Goal: Task Accomplishment & Management: Complete application form

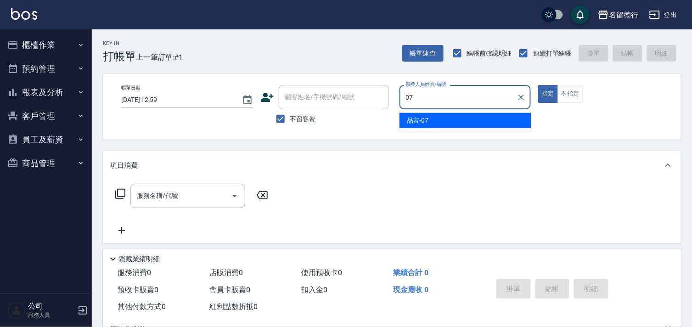
click at [430, 116] on div "品言 -07" at bounding box center [465, 120] width 132 height 15
type input "品言-07"
click at [135, 197] on input "服務名稱/代號" at bounding box center [181, 196] width 93 height 16
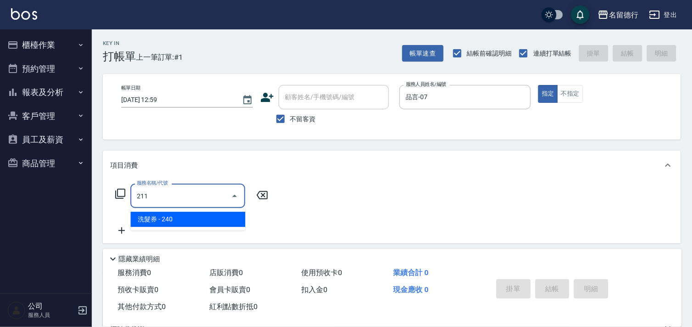
click at [205, 219] on span "洗髮券 - 240" at bounding box center [187, 219] width 115 height 15
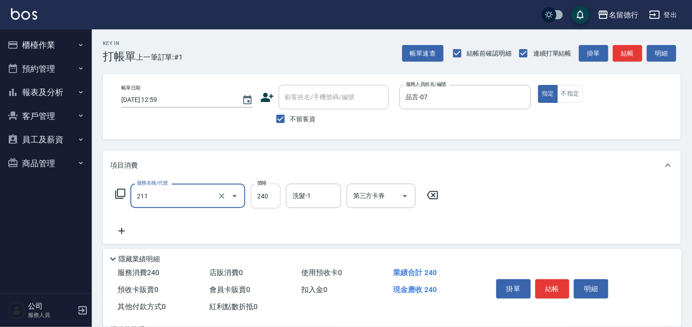
type input "洗髮券(211)"
click at [265, 198] on input "240" at bounding box center [266, 196] width 30 height 25
type input "260"
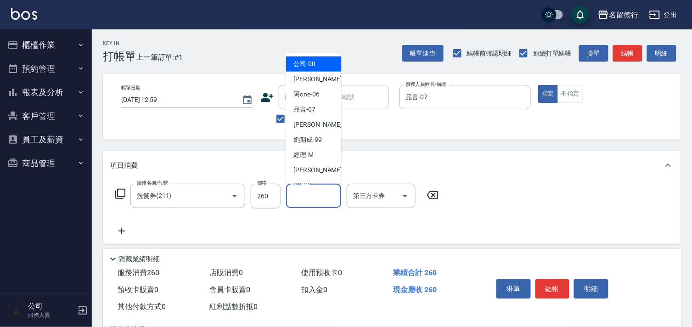
click at [320, 197] on input "洗髮-1" at bounding box center [313, 196] width 47 height 16
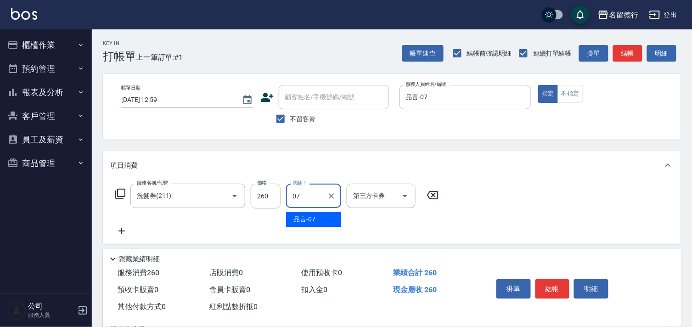
click at [313, 221] on span "品言 -07" at bounding box center [304, 219] width 22 height 10
type input "品言-07"
click at [376, 190] on input "第三方卡券" at bounding box center [374, 196] width 47 height 16
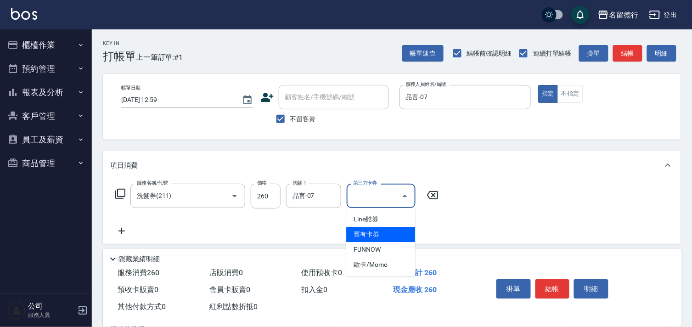
click at [377, 230] on span "舊有卡券" at bounding box center [380, 234] width 69 height 15
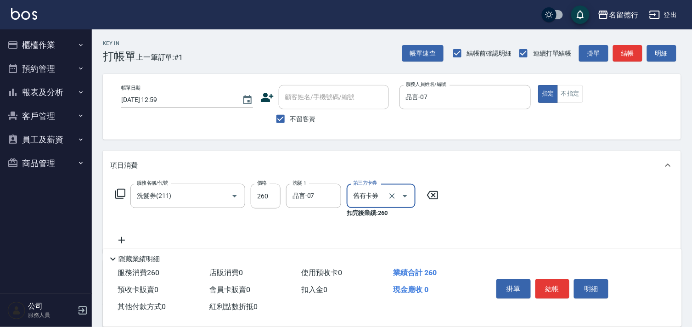
type input "舊有卡券"
click at [494, 223] on div "服務名稱/代號 洗髮券(211) 服務名稱/代號 價格 260 價格 洗髮-1 品言-07 洗髮-1 第三方卡券 舊有卡券 第三方卡券 扣完後業績: 260" at bounding box center [392, 216] width 578 height 73
click at [553, 281] on button "結帳" at bounding box center [552, 288] width 34 height 19
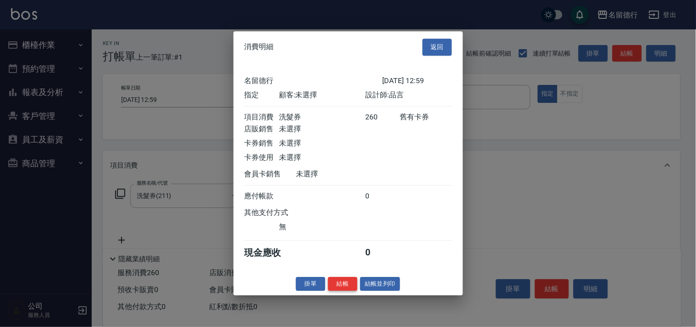
click at [337, 285] on div "消費明細 返回 名留德行 [DATE] 12:59 指定 顧客: 未選擇 設計師: 品言 項目消費 洗髮券 260 舊有卡券 店販銷售 未選擇 卡券銷售 未選…" at bounding box center [349, 163] width 230 height 264
click at [337, 295] on div "消費明細 返回 名留德行 [DATE] 12:59 指定 顧客: 未選擇 設計師: 品言 項目消費 洗髮券 260 舊有卡券 店販銷售 未選擇 卡券銷售 未選…" at bounding box center [349, 163] width 230 height 264
click at [342, 290] on button "結帳" at bounding box center [342, 284] width 29 height 14
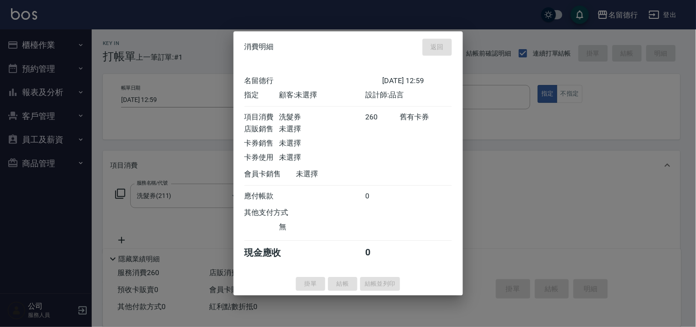
type input "[DATE] 17:21"
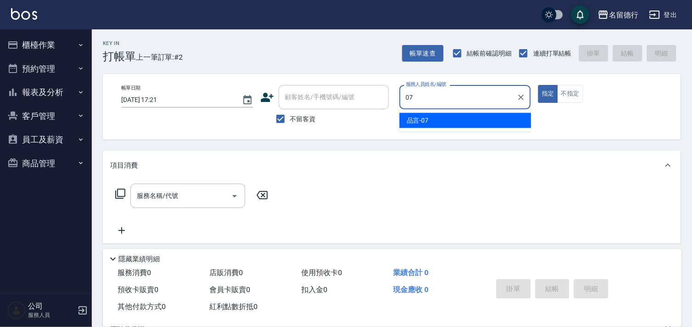
click at [412, 117] on span "品言 -07" at bounding box center [418, 121] width 22 height 10
type input "品言-07"
click at [210, 196] on input "服務名稱/代號" at bounding box center [181, 196] width 93 height 16
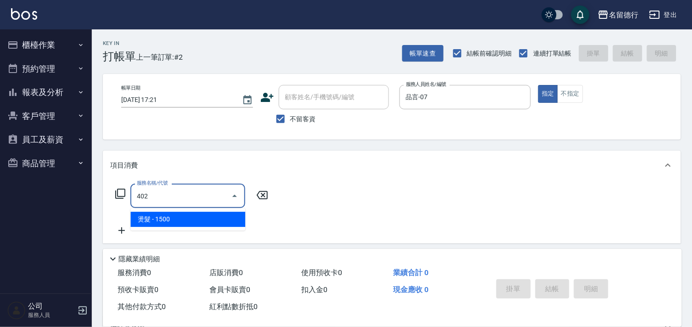
click at [210, 216] on span "燙髮 - 1500" at bounding box center [187, 219] width 115 height 15
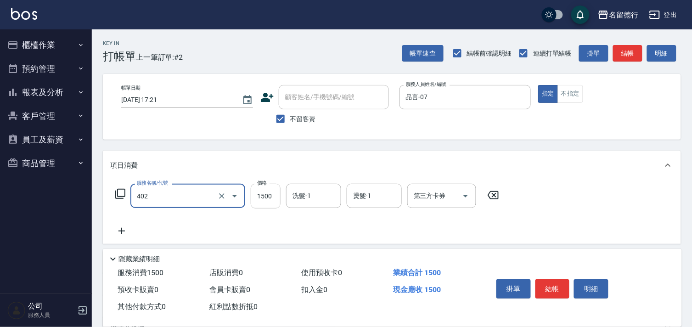
type input "燙髮(402)"
click at [260, 195] on input "1500" at bounding box center [266, 196] width 30 height 25
click at [120, 190] on icon at bounding box center [120, 193] width 11 height 11
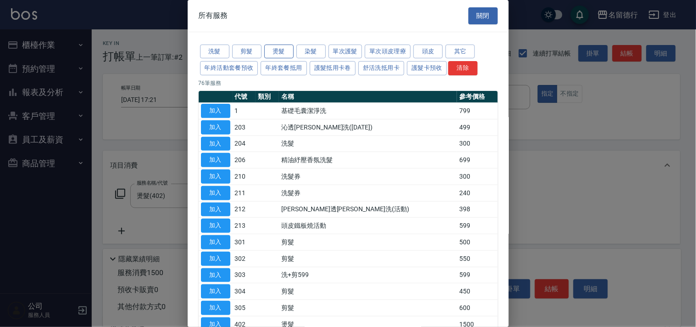
click at [269, 47] on button "燙髮" at bounding box center [278, 52] width 29 height 14
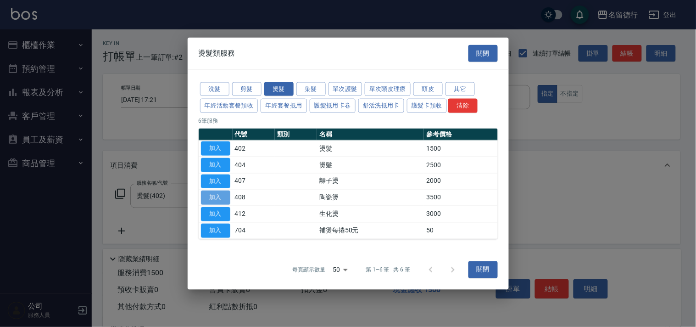
click at [225, 198] on button "加入" at bounding box center [215, 198] width 29 height 14
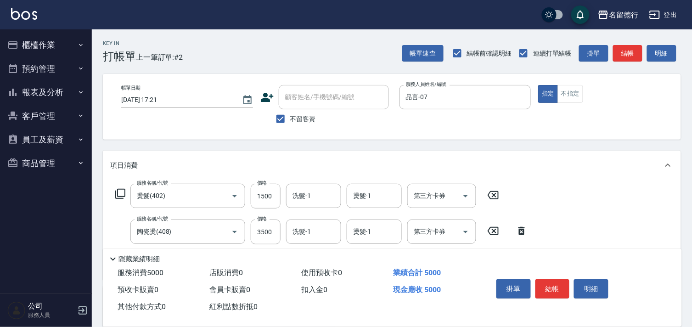
click at [495, 195] on icon at bounding box center [493, 195] width 23 height 11
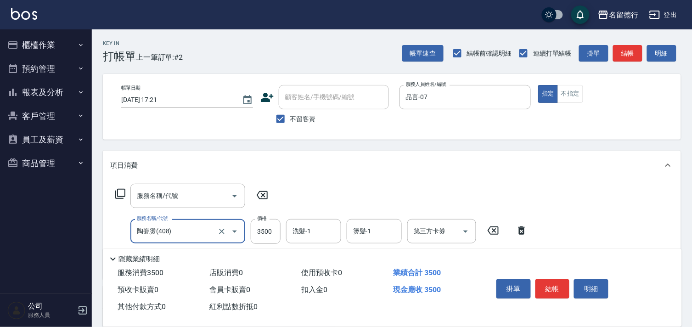
click at [265, 194] on icon at bounding box center [262, 195] width 23 height 11
click at [525, 227] on icon at bounding box center [521, 230] width 23 height 11
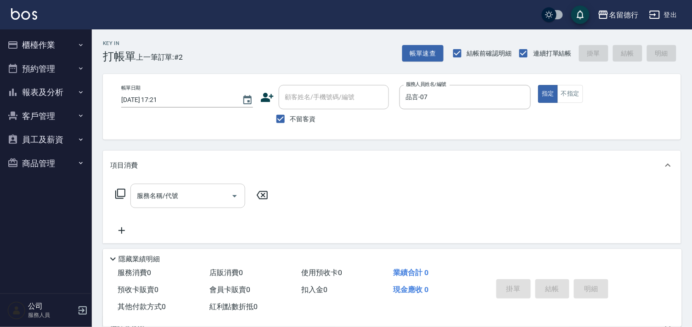
click at [193, 205] on div "服務名稱/代號" at bounding box center [187, 196] width 115 height 24
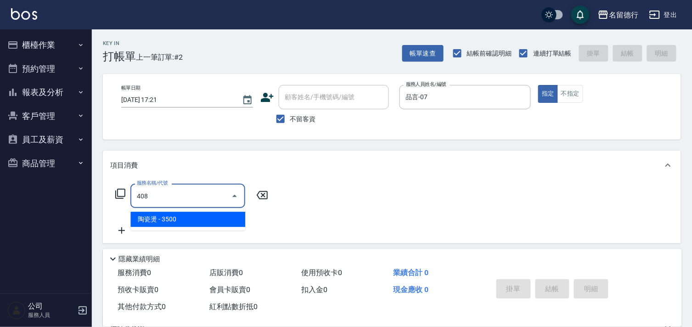
click at [203, 221] on span "陶瓷燙 - 3500" at bounding box center [187, 219] width 115 height 15
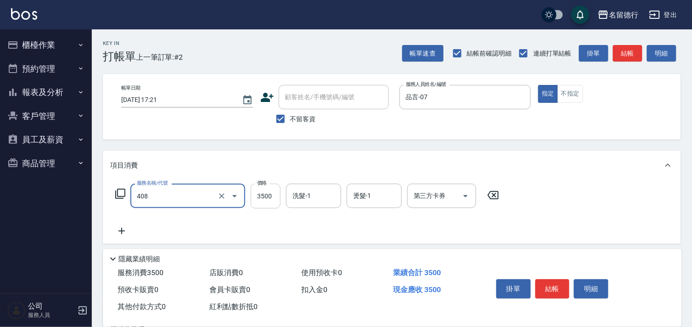
type input "陶瓷燙(408)"
click at [264, 203] on input "3500" at bounding box center [266, 196] width 30 height 25
type input "3000"
click at [306, 199] on input "洗髮-1" at bounding box center [313, 196] width 47 height 16
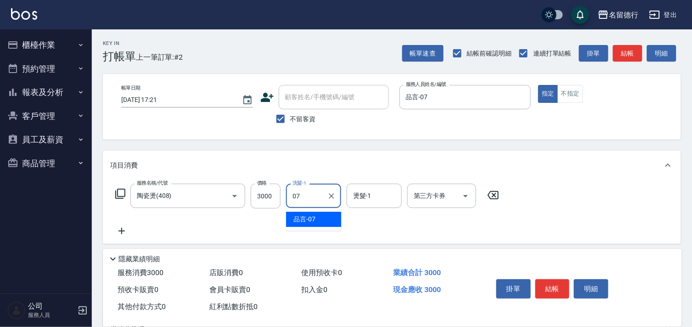
click at [315, 217] on span "品言 -07" at bounding box center [304, 219] width 22 height 10
type input "品言-07"
click at [352, 190] on input "燙髮-1" at bounding box center [374, 196] width 47 height 16
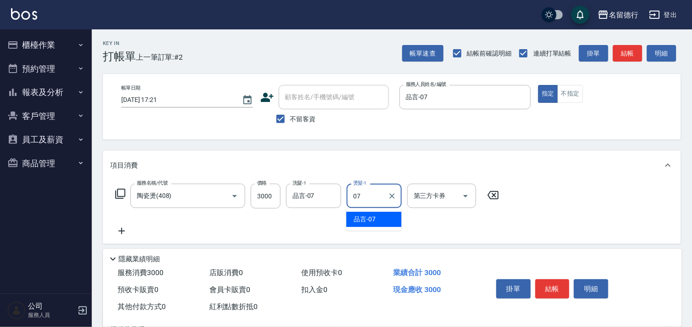
click at [360, 214] on span "品言 -07" at bounding box center [365, 219] width 22 height 10
type input "品言-07"
click at [567, 226] on div "服務名稱/代號 陶瓷燙(408) 服務名稱/代號 價格 3000 價格 洗髮-1 品言-07 洗髮-1 燙髮-1 品言-07 燙髮-1 第三方卡券 第三方卡券" at bounding box center [392, 212] width 578 height 64
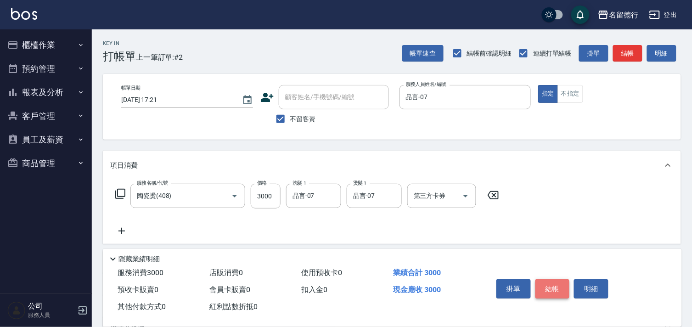
click at [550, 291] on button "結帳" at bounding box center [552, 288] width 34 height 19
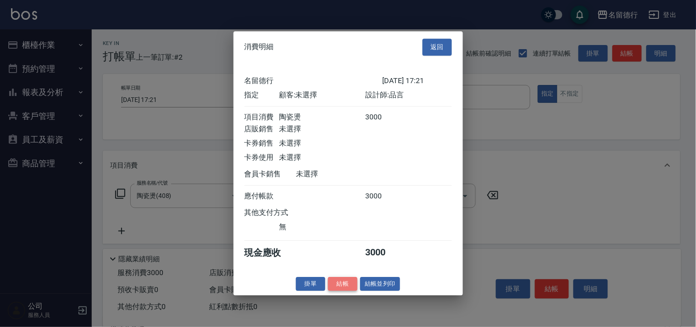
click at [334, 291] on button "結帳" at bounding box center [342, 284] width 29 height 14
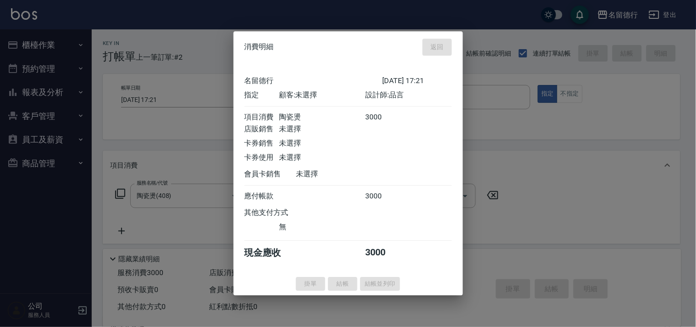
type input "[DATE] 17:22"
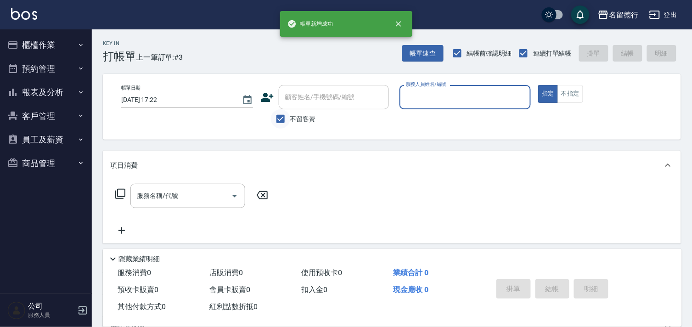
click at [282, 118] on input "不留客資" at bounding box center [280, 118] width 19 height 19
checkbox input "false"
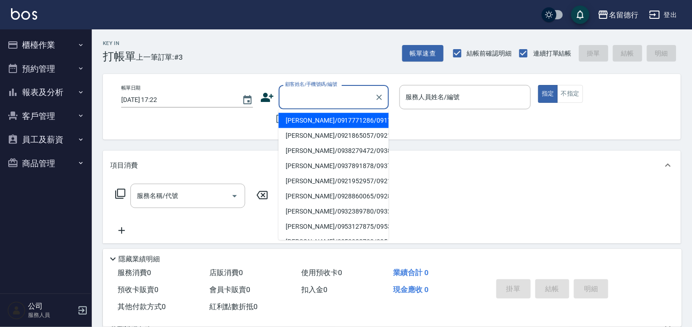
click at [289, 104] on input "顧客姓名/手機號碼/編號" at bounding box center [327, 97] width 88 height 16
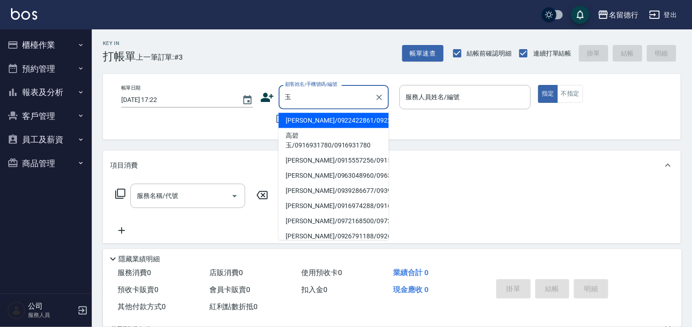
click at [313, 128] on li "[PERSON_NAME]/0922422861/0922422861" at bounding box center [334, 120] width 110 height 15
type input "[PERSON_NAME]/0922422861/0922422861"
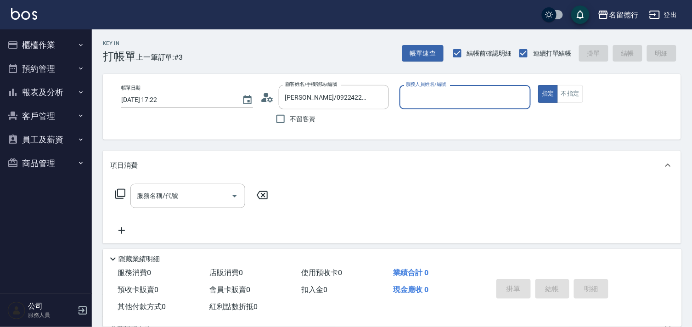
type input "品言-07"
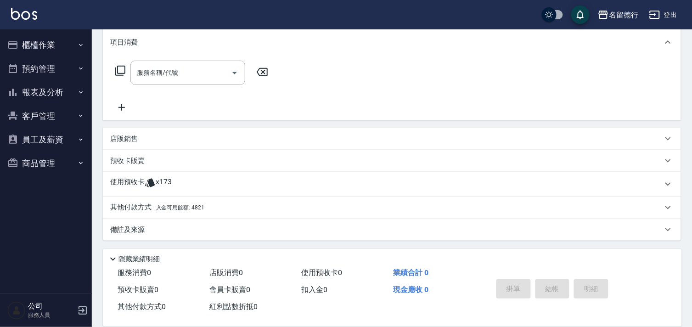
click at [145, 177] on icon at bounding box center [150, 182] width 11 height 11
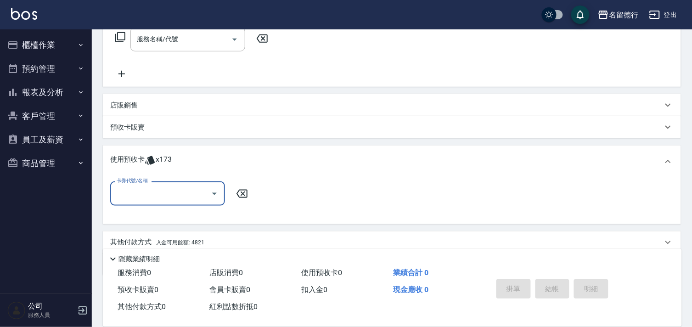
scroll to position [174, 0]
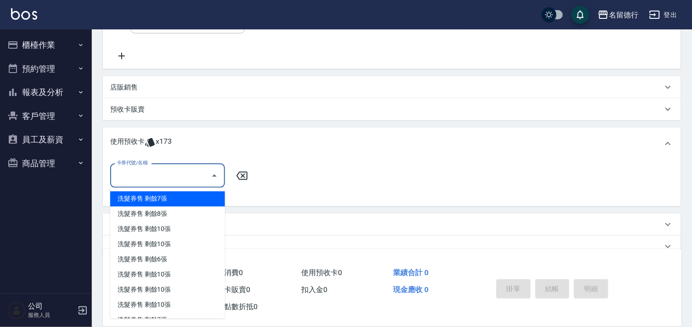
click at [146, 173] on input "卡券代號/名稱" at bounding box center [160, 176] width 93 height 16
click at [150, 194] on div "洗髮券售 剩餘7張" at bounding box center [167, 198] width 115 height 15
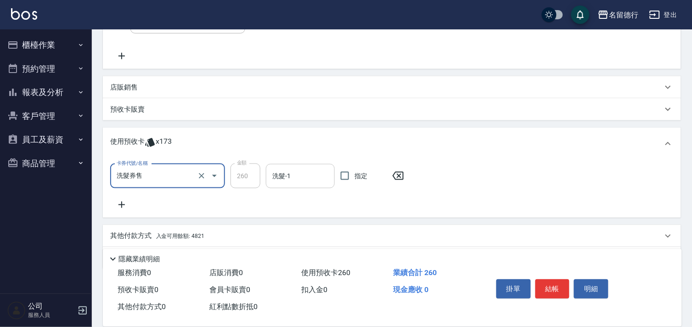
click at [294, 175] on input "洗髮-1" at bounding box center [300, 176] width 61 height 16
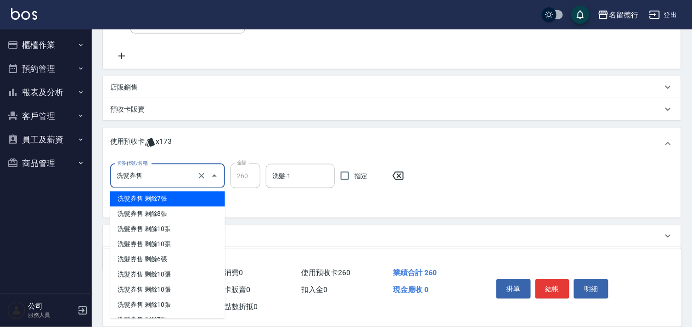
click at [179, 177] on input "洗髮券售" at bounding box center [154, 176] width 81 height 16
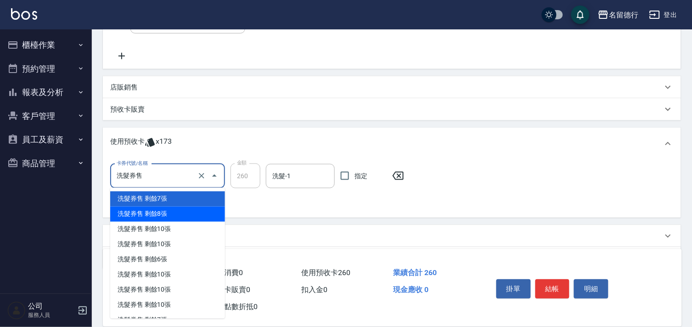
click at [190, 208] on div "洗髮券售 剩餘8張" at bounding box center [167, 214] width 115 height 15
click at [177, 177] on input "洗髮券售" at bounding box center [154, 176] width 81 height 16
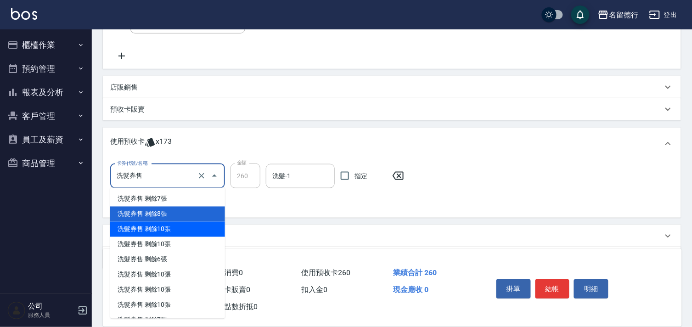
click at [189, 230] on div "洗髮券售 剩餘10張" at bounding box center [167, 229] width 115 height 15
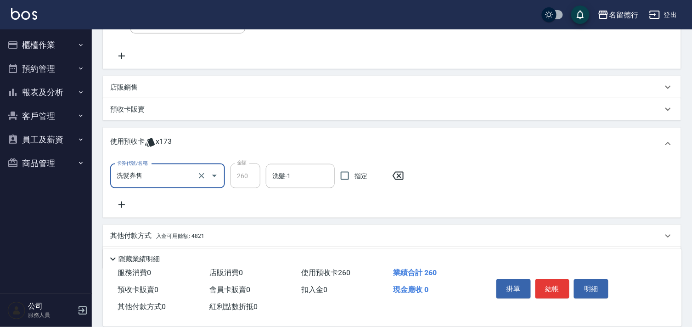
click at [127, 185] on div "洗髮券售 卡券代號/名稱" at bounding box center [167, 176] width 115 height 24
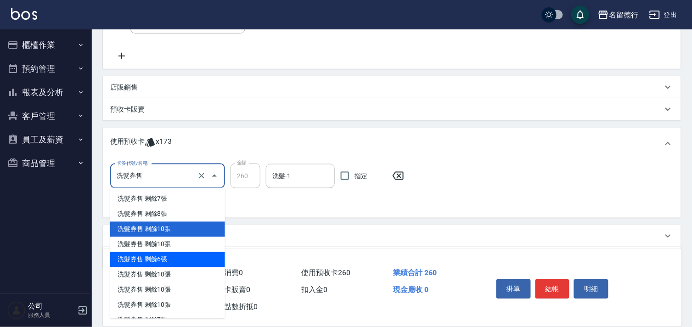
scroll to position [164, 0]
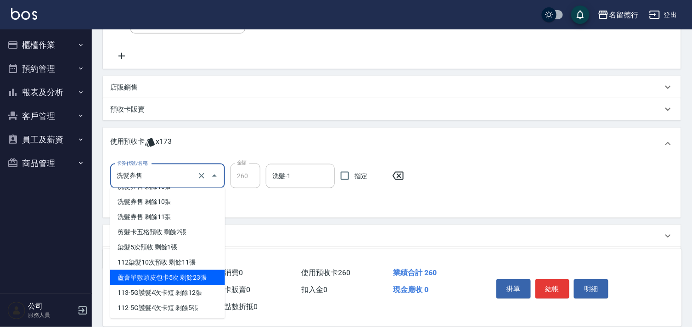
click at [178, 278] on div "蘆薈單敷頭皮包卡5次 剩餘23張" at bounding box center [167, 277] width 115 height 15
type input "蘆薈單敷頭皮包卡5次"
type input "800"
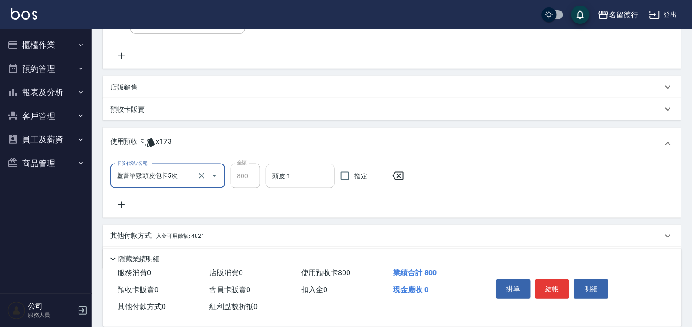
click at [287, 179] on input "頭皮-1" at bounding box center [300, 176] width 61 height 16
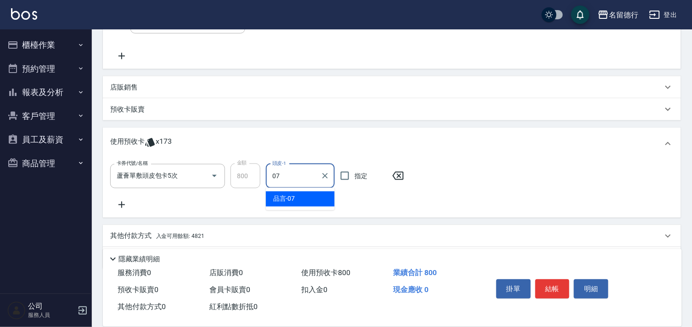
click at [292, 199] on span "品言 -07" at bounding box center [284, 199] width 22 height 10
type input "品言-07"
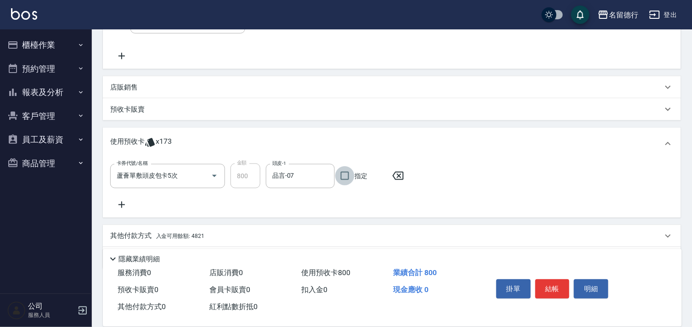
click at [349, 181] on input "指定" at bounding box center [344, 175] width 19 height 19
checkbox input "true"
click at [124, 204] on icon at bounding box center [121, 205] width 6 height 6
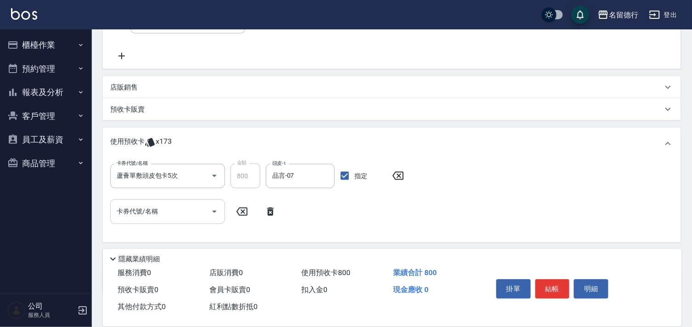
click at [132, 219] on div "卡券代號/名稱" at bounding box center [167, 211] width 115 height 24
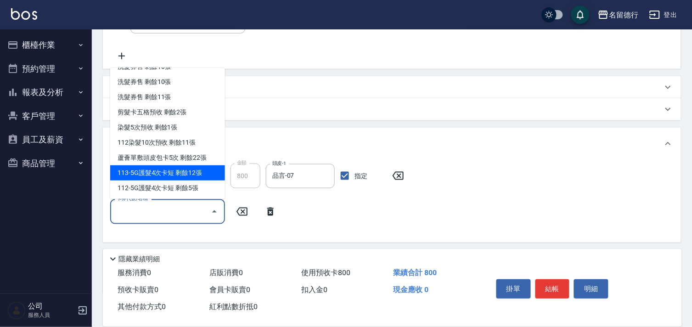
click at [153, 171] on div "113-5G護髮4次卡短 剩餘12張" at bounding box center [167, 172] width 115 height 15
type input "113-5G護髮4次卡短"
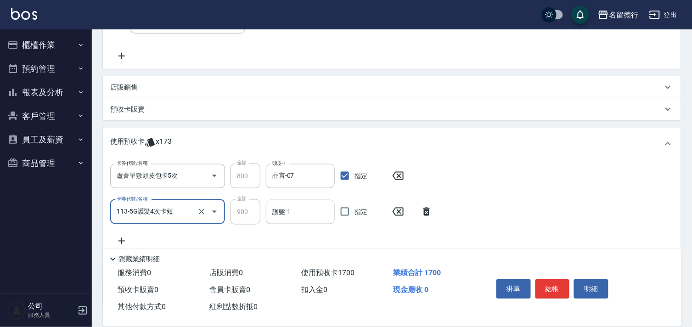
click at [282, 210] on input "護髮-1" at bounding box center [300, 212] width 61 height 16
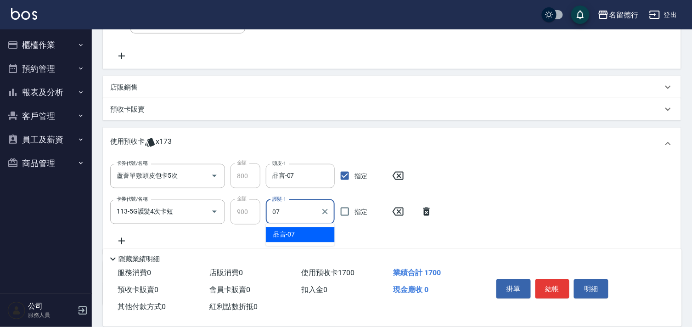
click at [299, 239] on div "品言 -07" at bounding box center [300, 234] width 69 height 15
type input "品言-07"
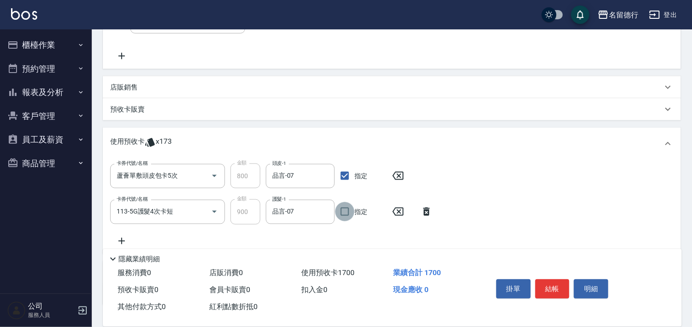
click at [351, 212] on input "指定" at bounding box center [344, 211] width 19 height 19
checkbox input "true"
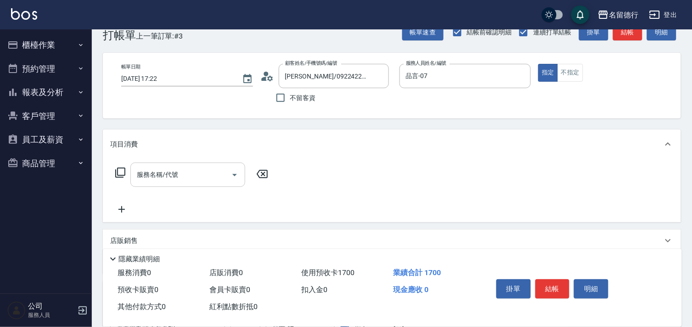
click at [180, 168] on input "服務名稱/代號" at bounding box center [181, 175] width 93 height 16
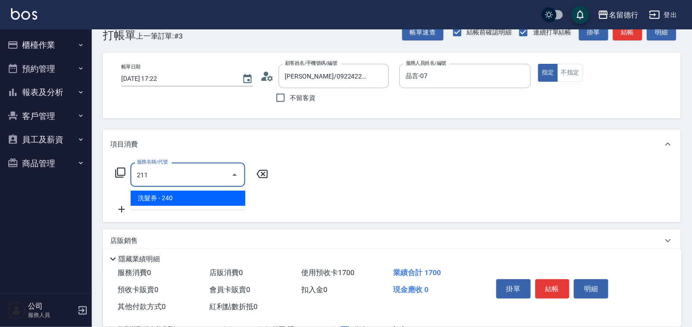
click at [183, 193] on span "洗髮券 - 240" at bounding box center [187, 198] width 115 height 15
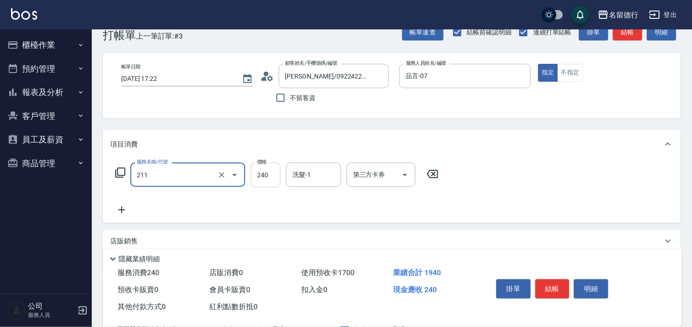
type input "洗髮券(211)"
click at [255, 175] on input "240" at bounding box center [266, 175] width 30 height 25
type input "300"
click at [304, 171] on div "洗髮-1 洗髮-1" at bounding box center [313, 175] width 55 height 24
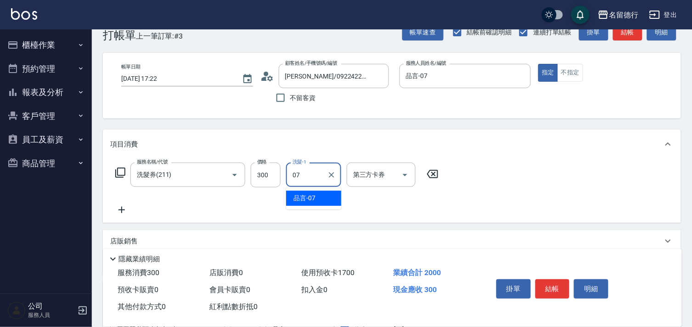
click at [302, 196] on span "品言 -07" at bounding box center [304, 198] width 22 height 10
type input "品言-07"
click at [362, 179] on input "第三方卡券" at bounding box center [374, 175] width 47 height 16
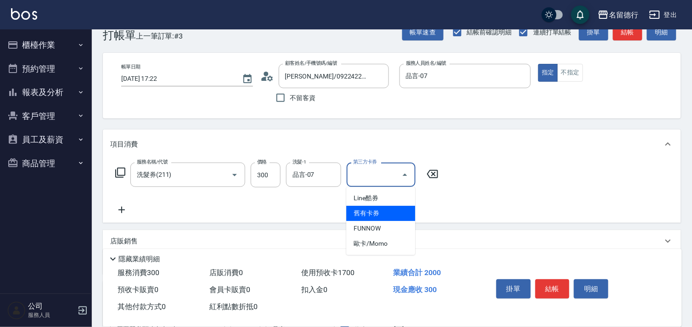
click at [357, 208] on span "舊有卡券" at bounding box center [380, 213] width 69 height 15
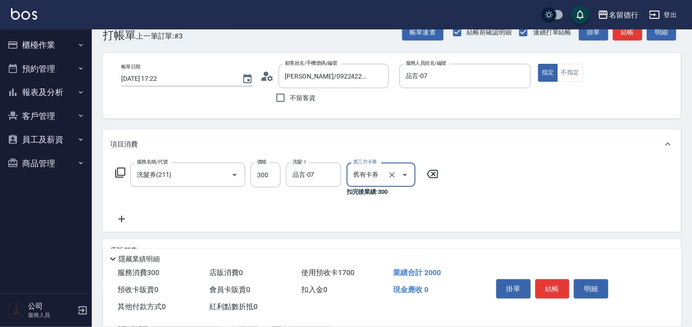
type input "舊有卡券"
click at [469, 221] on div "服務名稱/代號 洗髮券(211) 服務名稱/代號 價格 300 價格 洗髮-1 品言-07 洗髮-1 第三方卡券 舊有卡券 第三方卡券 扣完後業績: 300" at bounding box center [392, 195] width 578 height 73
click at [547, 281] on button "結帳" at bounding box center [552, 288] width 34 height 19
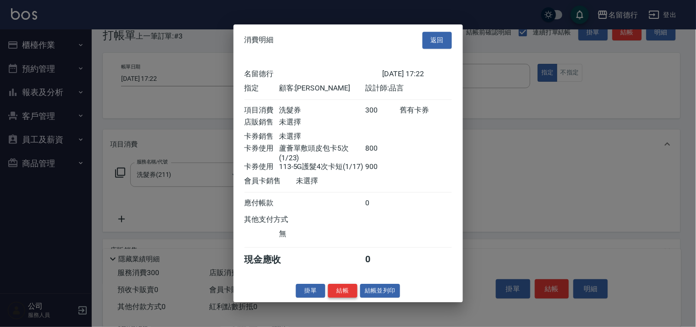
click at [337, 294] on button "結帳" at bounding box center [342, 291] width 29 height 14
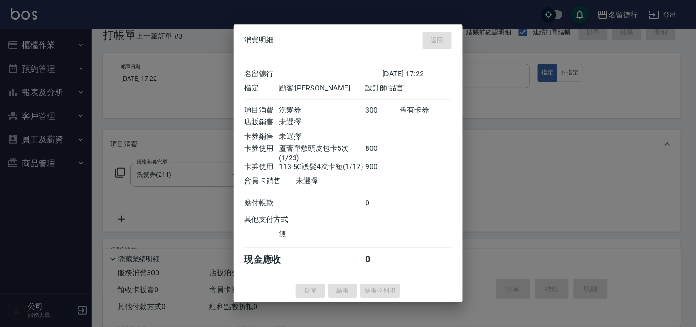
type input "[DATE] 17:23"
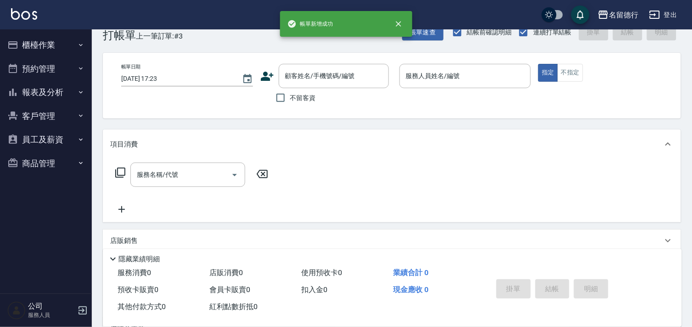
scroll to position [0, 0]
click at [305, 85] on div "顧客姓名/手機號碼/編號" at bounding box center [334, 76] width 110 height 24
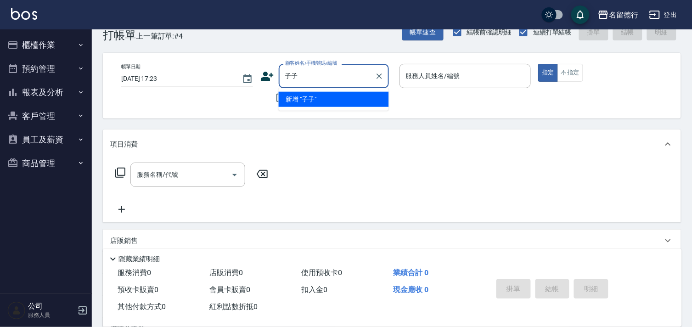
click at [314, 76] on input "子子" at bounding box center [327, 76] width 88 height 16
type input "子"
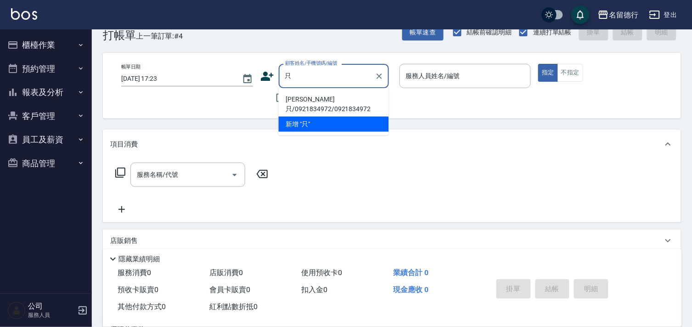
type input "芷"
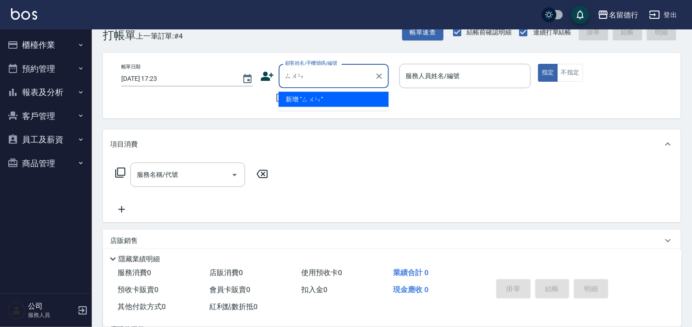
type input "孫"
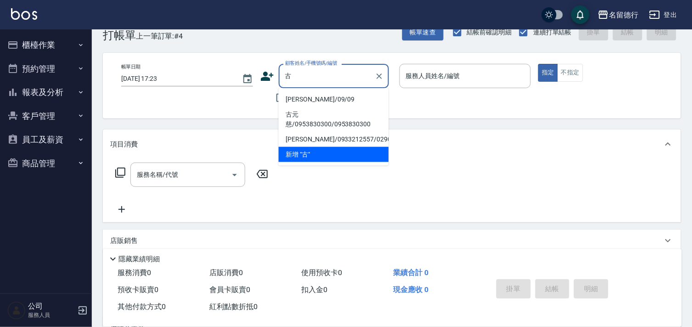
click at [319, 106] on li "[PERSON_NAME]/09/09" at bounding box center [334, 99] width 110 height 15
type input "[PERSON_NAME]/09/09"
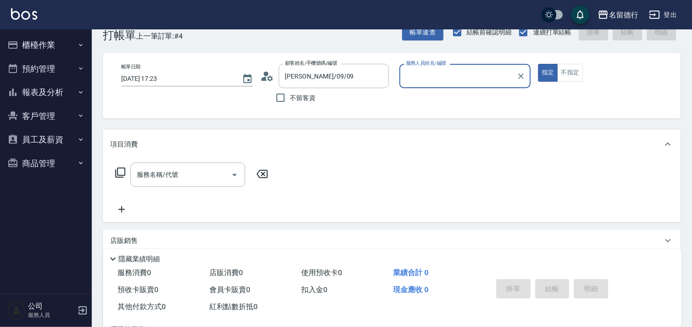
type input "品言-07"
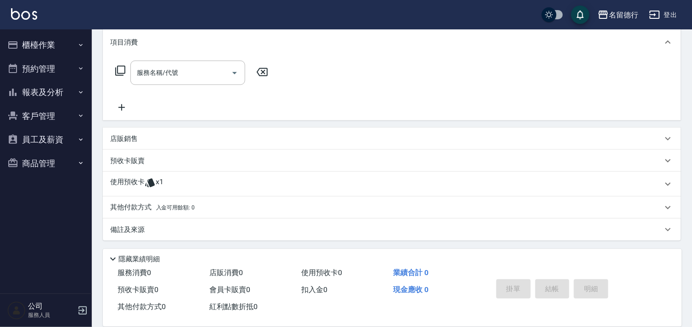
click at [135, 183] on p "使用預收卡" at bounding box center [127, 184] width 34 height 14
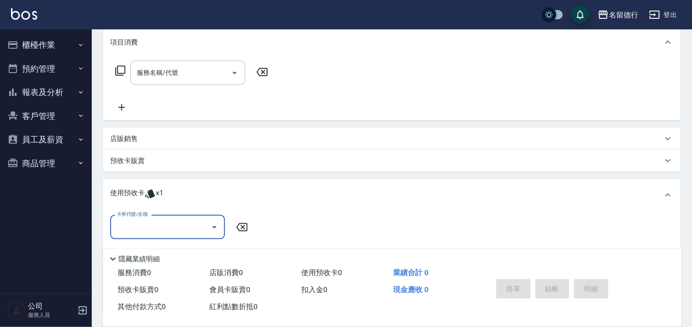
scroll to position [0, 0]
click at [149, 222] on input "卡券代號/名稱" at bounding box center [160, 227] width 93 height 16
click at [193, 247] on div "洗髮券售 剩餘1張" at bounding box center [167, 250] width 115 height 15
type input "洗髮券售"
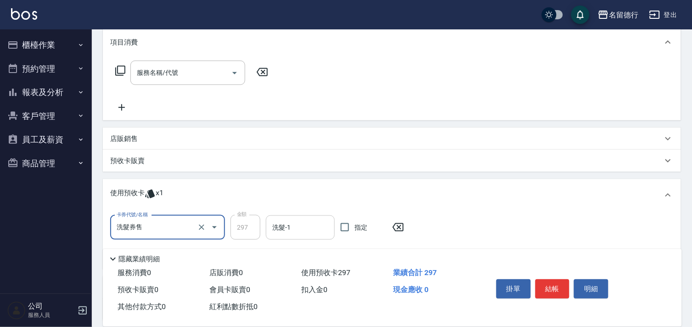
click at [299, 231] on input "洗髮-1" at bounding box center [300, 227] width 61 height 16
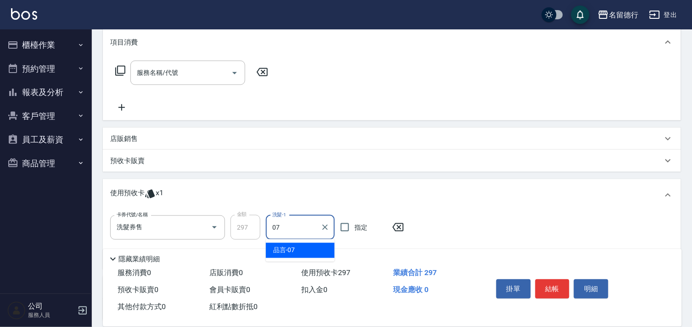
click at [312, 248] on div "品言 -07" at bounding box center [300, 250] width 69 height 15
type input "品言-07"
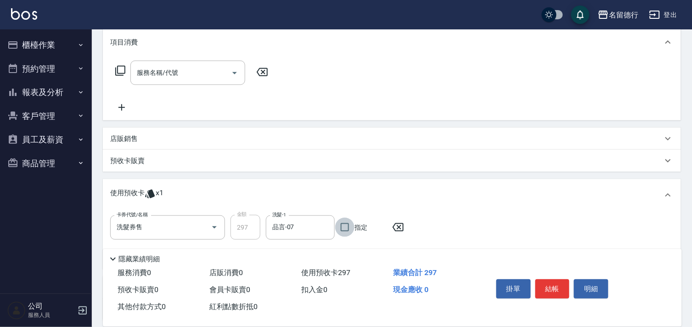
click at [342, 231] on input "指定" at bounding box center [344, 227] width 19 height 19
checkbox input "true"
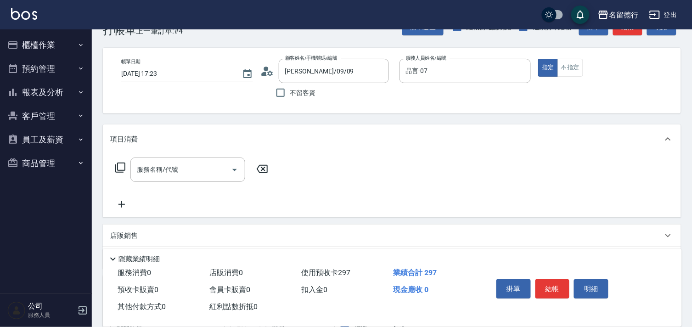
scroll to position [21, 0]
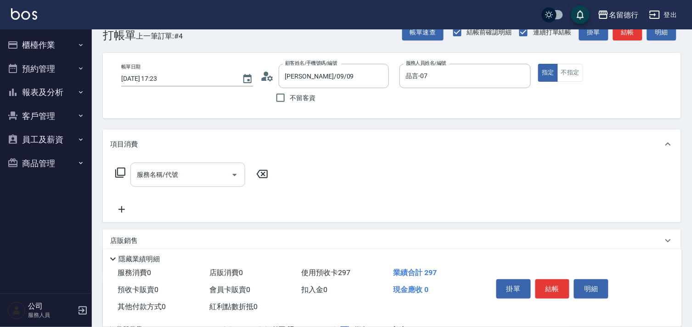
click at [159, 172] on div "服務名稱/代號 服務名稱/代號" at bounding box center [187, 175] width 115 height 24
click at [120, 169] on icon at bounding box center [120, 172] width 11 height 11
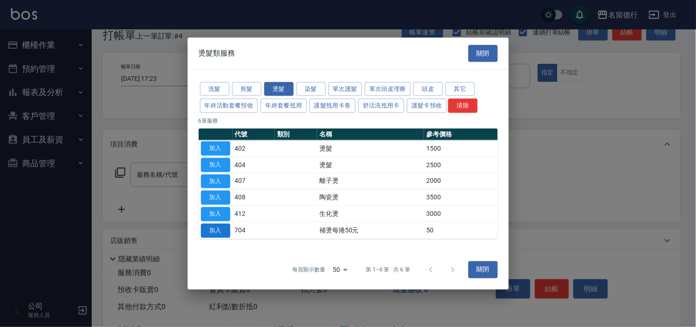
click at [219, 227] on button "加入" at bounding box center [215, 230] width 29 height 14
type input "補燙每捲50元(704)"
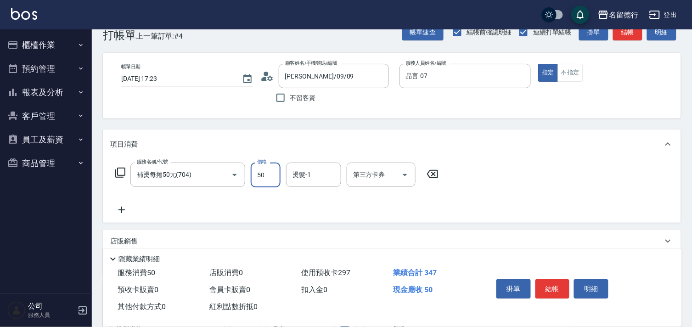
click at [259, 167] on input "50" at bounding box center [266, 175] width 30 height 25
type input "100"
click at [308, 174] on div "燙髮-1 燙髮-1" at bounding box center [313, 175] width 55 height 24
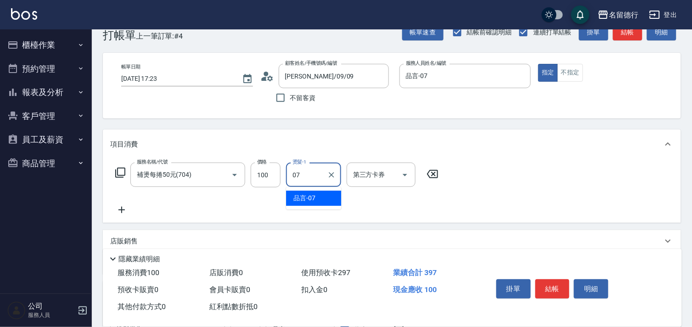
click at [309, 195] on span "品言 -07" at bounding box center [304, 198] width 22 height 10
type input "品言-07"
click at [440, 208] on div "服務名稱/代號 補燙每捲50元(704) 服務名稱/代號 價格 100 價格 燙髮-1 品言-07 燙髮-1 第三方卡券 第三方卡券" at bounding box center [277, 189] width 334 height 53
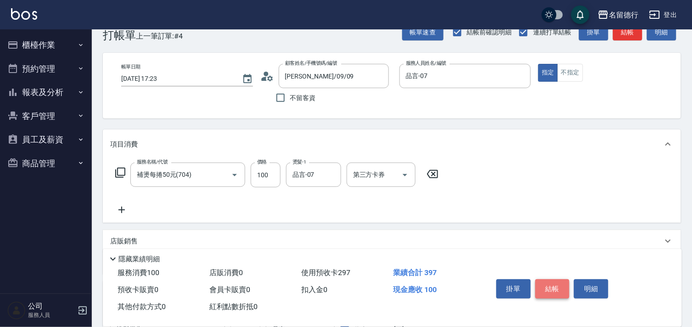
click at [557, 281] on button "結帳" at bounding box center [552, 288] width 34 height 19
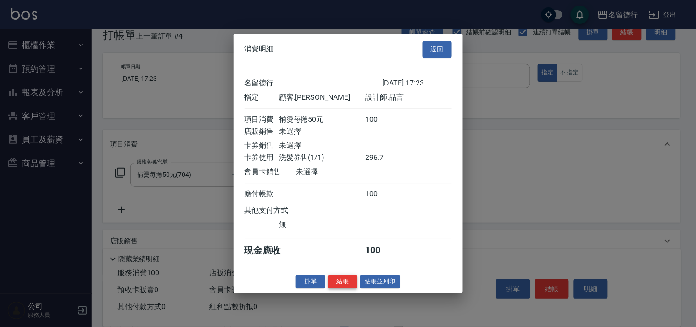
click at [348, 285] on button "結帳" at bounding box center [342, 282] width 29 height 14
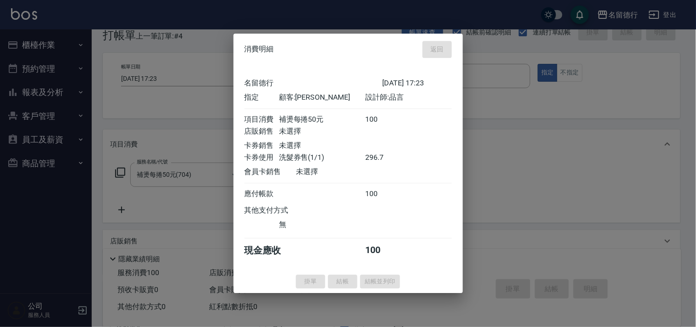
type input "[DATE] 17:24"
